Goal: Check status: Check status

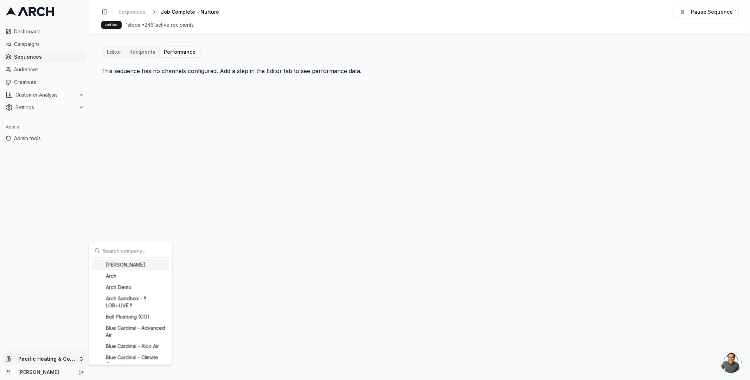
click at [74, 360] on html "Dashboard Campaigns Sequences Audiences Creatives Customer Analysis Settings Ad…" at bounding box center [375, 190] width 750 height 380
click at [127, 251] on input "text" at bounding box center [135, 251] width 64 height 14
type input "super"
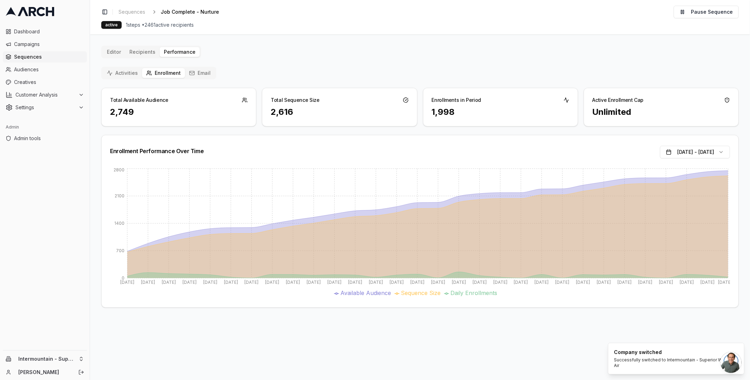
click at [127, 70] on button "Activities" at bounding box center [122, 73] width 39 height 10
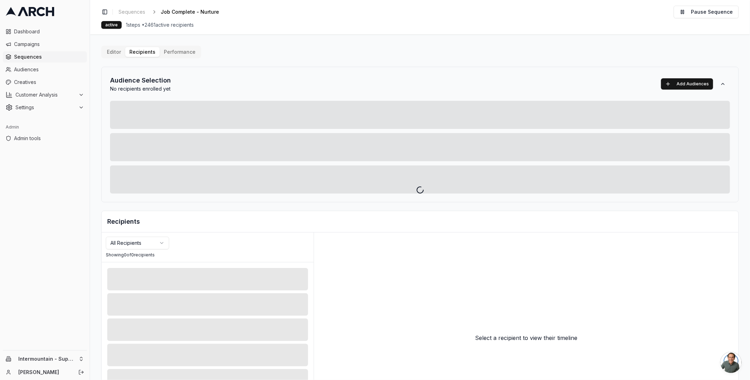
click at [143, 51] on div "Editor Recipients Performance Audience Selection No recipients enrolled yet Add…" at bounding box center [419, 245] width 637 height 398
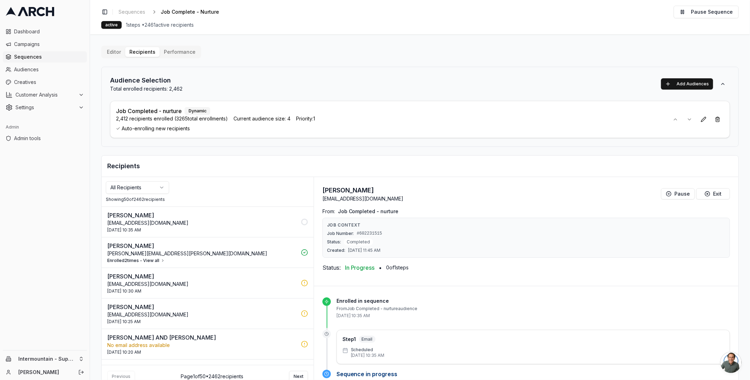
click at [180, 51] on button "Performance" at bounding box center [180, 52] width 40 height 10
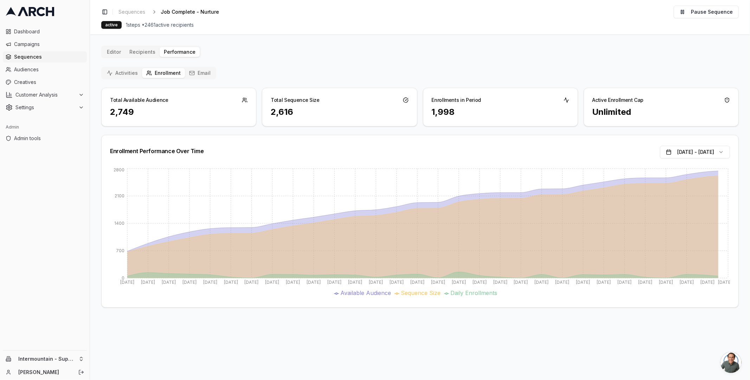
drag, startPoint x: 119, startPoint y: 64, endPoint x: 119, endPoint y: 72, distance: 8.1
click at [118, 65] on div "Editor Recipients Performance Activities Enrollment Email Total Available Audie…" at bounding box center [419, 177] width 637 height 262
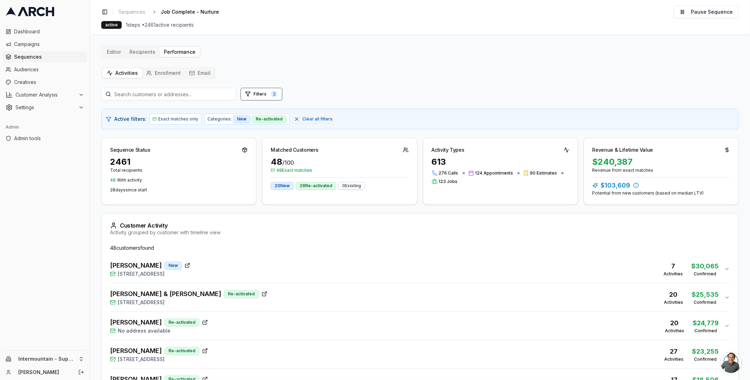
click at [119, 72] on button "Activities" at bounding box center [122, 73] width 39 height 10
click at [190, 266] on div "[PERSON_NAME] New [STREET_ADDRESS]" at bounding box center [150, 269] width 80 height 17
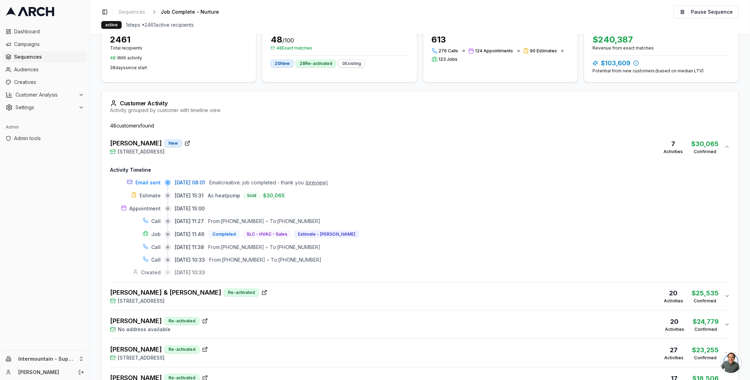
scroll to position [123, 0]
click at [270, 287] on div "[PERSON_NAME] & [PERSON_NAME] Re-activated [STREET_ADDRESS] 20 Activities $ 25,…" at bounding box center [417, 295] width 614 height 17
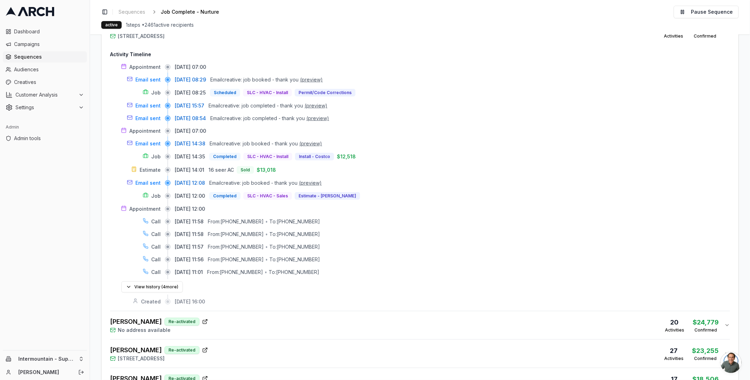
scroll to position [388, 0]
click at [323, 76] on button "(preview)" at bounding box center [311, 79] width 23 height 7
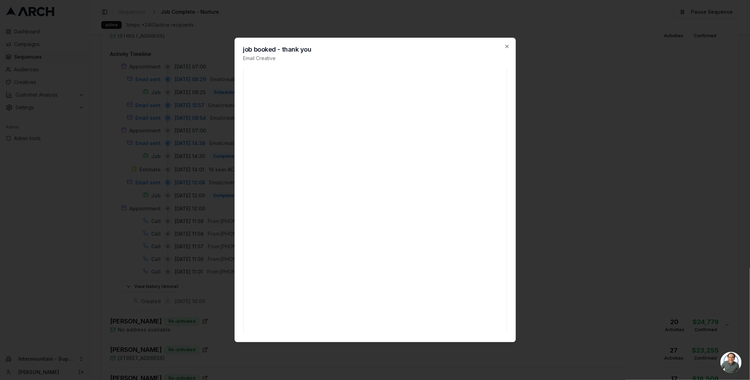
scroll to position [0, 0]
click at [675, 60] on div at bounding box center [375, 190] width 750 height 380
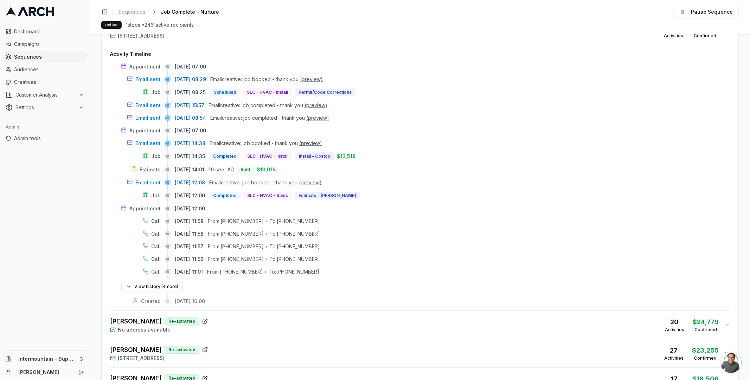
click at [334, 92] on div "Permit/Code Corrections" at bounding box center [325, 93] width 61 height 8
click at [457, 56] on div "Activity Timeline Appointment [DATE] 07:00 Email sent [DATE] 08:29 Email creati…" at bounding box center [420, 175] width 620 height 260
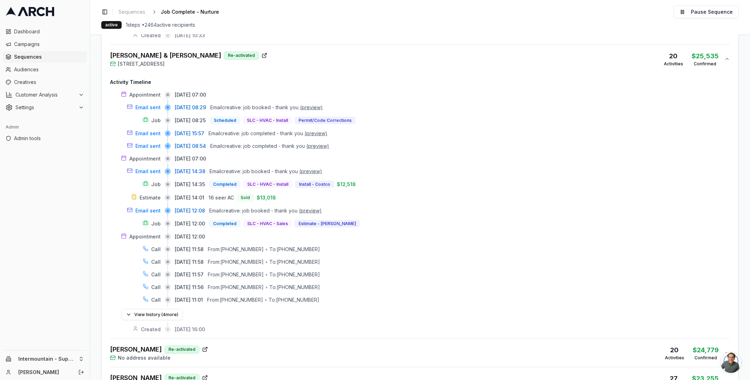
scroll to position [352, 0]
